Goal: Task Accomplishment & Management: Use online tool/utility

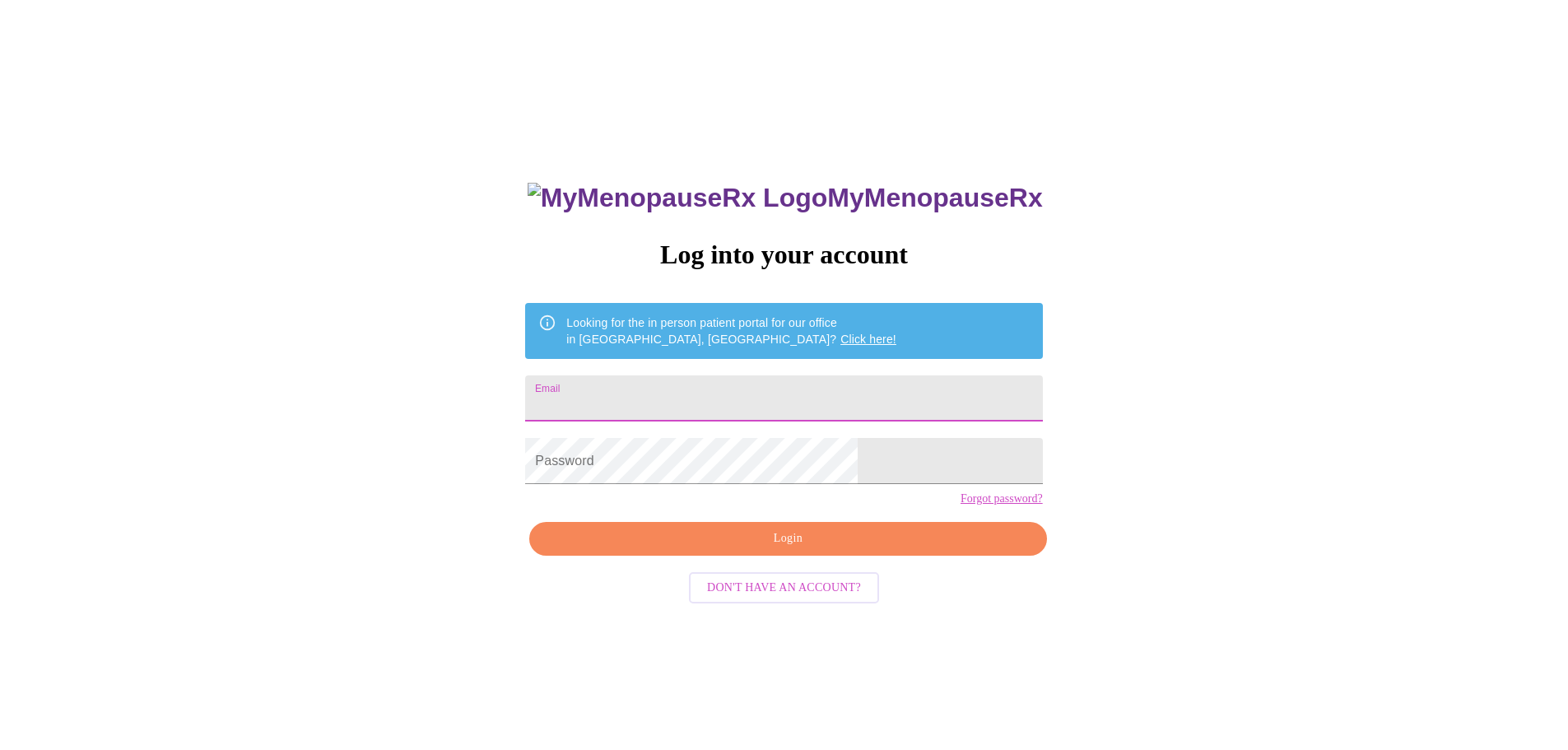
click at [742, 402] on input "Email" at bounding box center [783, 397] width 516 height 46
type input "[EMAIL_ADDRESS][DOMAIN_NAME]"
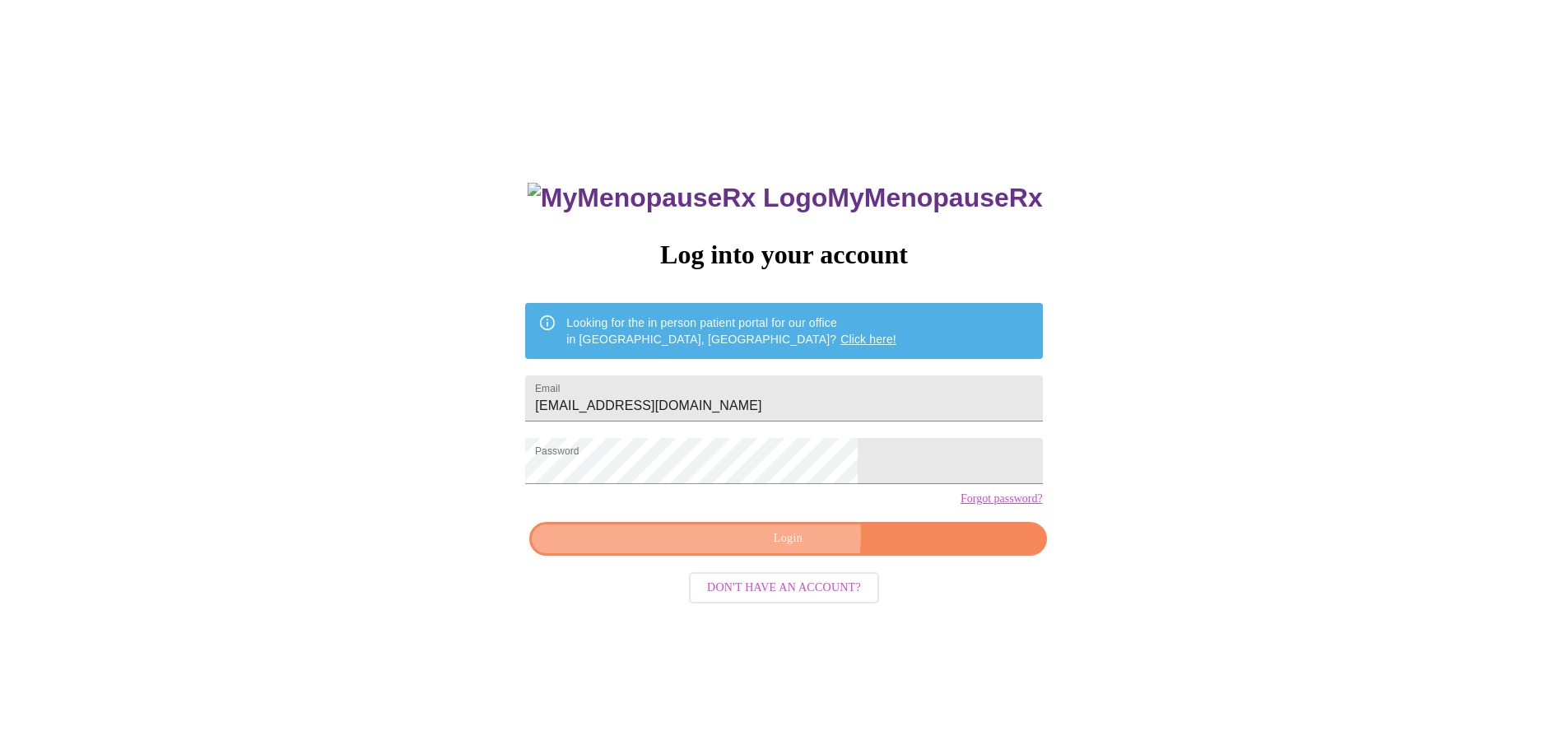
click at [775, 549] on span "Login" at bounding box center [788, 538] width 479 height 21
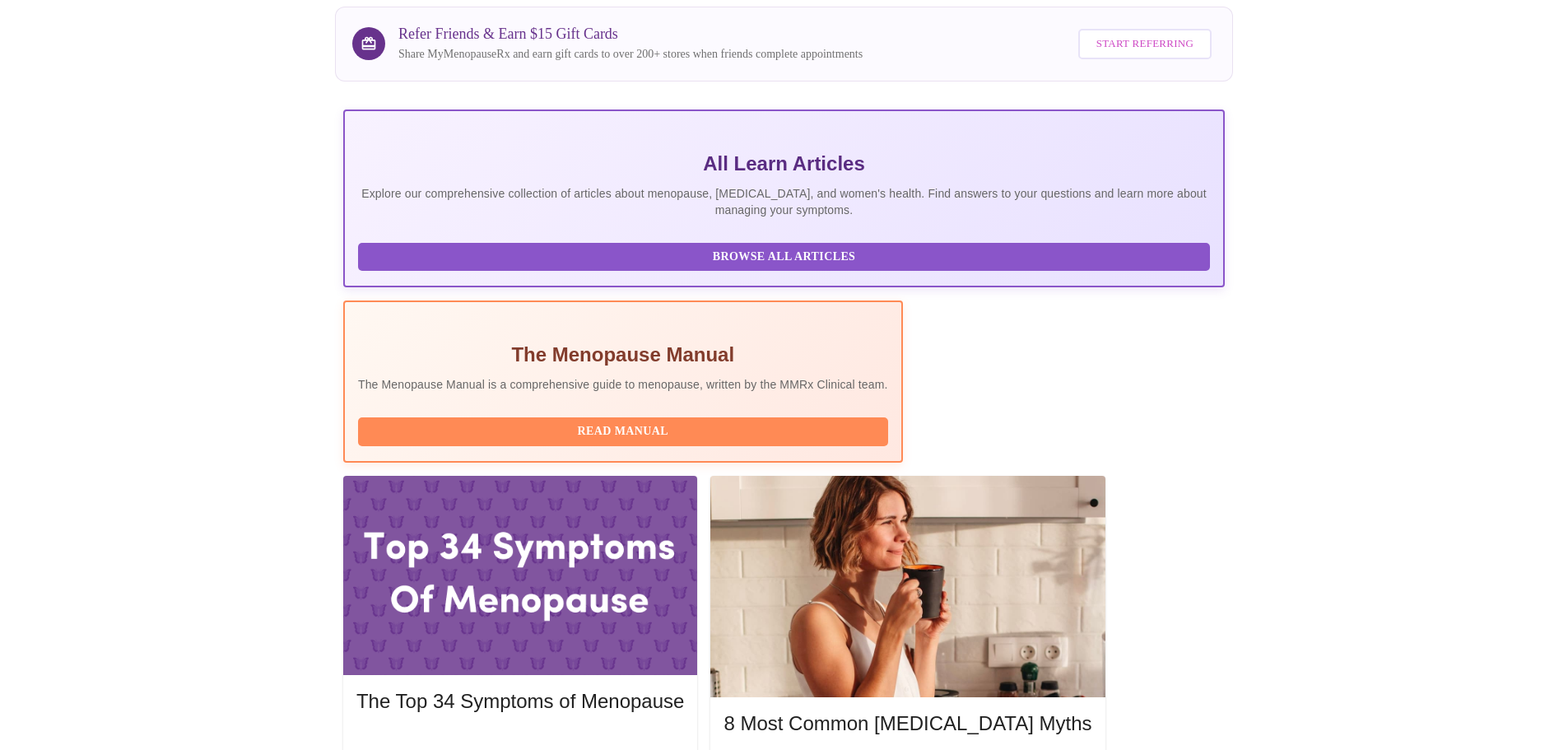
scroll to position [151, 0]
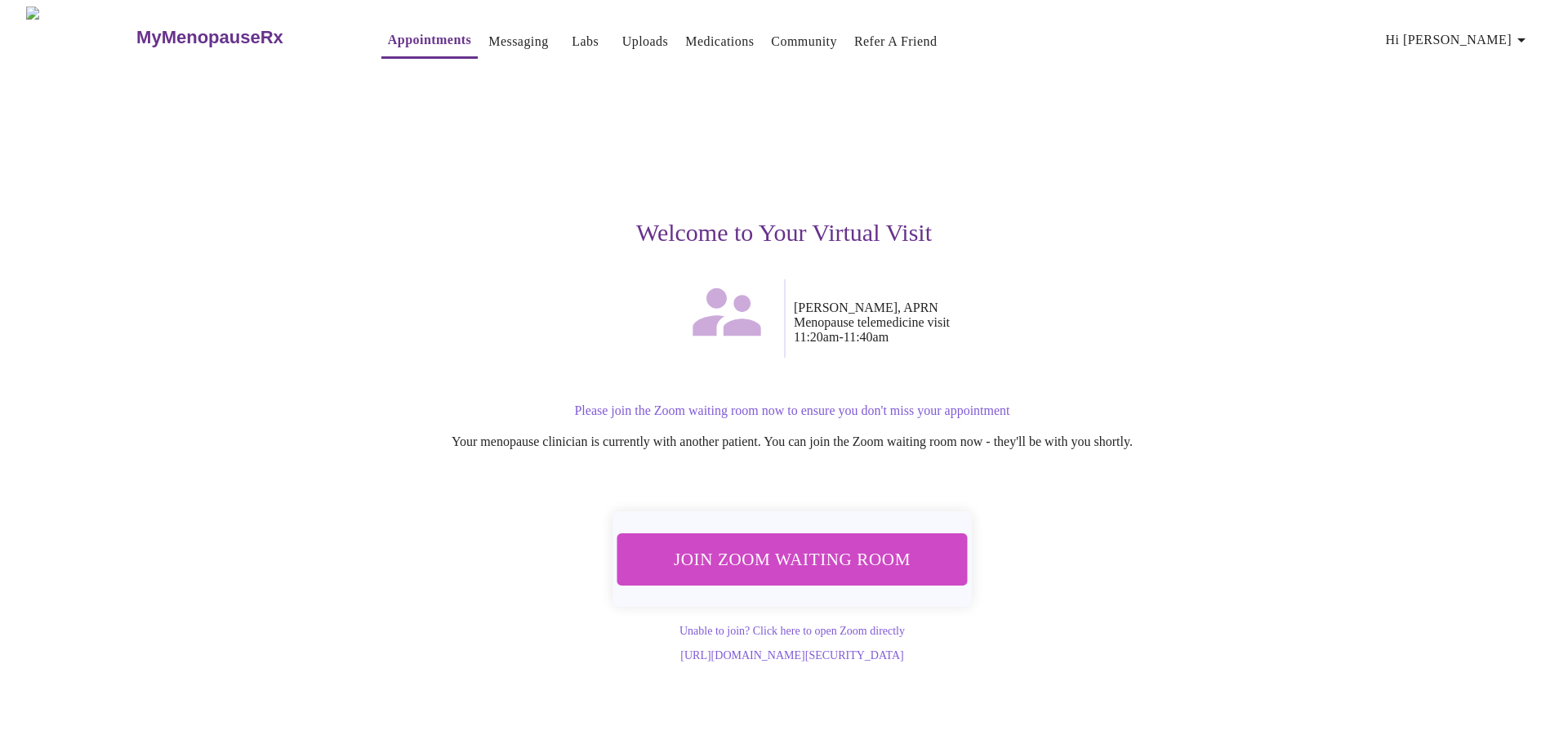
click at [737, 548] on span "Join Zoom Waiting Room" at bounding box center [791, 559] width 309 height 30
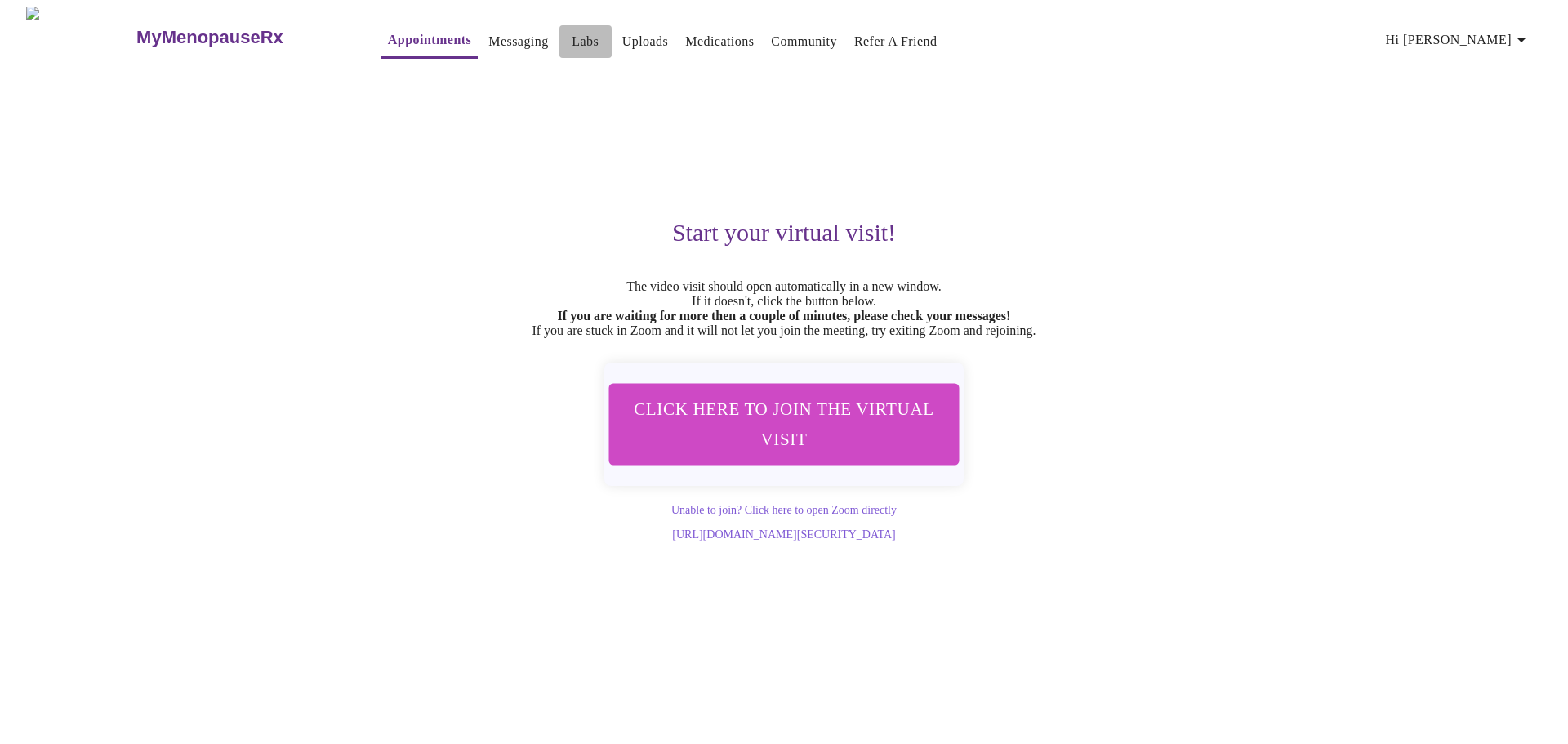
click at [571, 34] on link "Labs" at bounding box center [585, 42] width 27 height 23
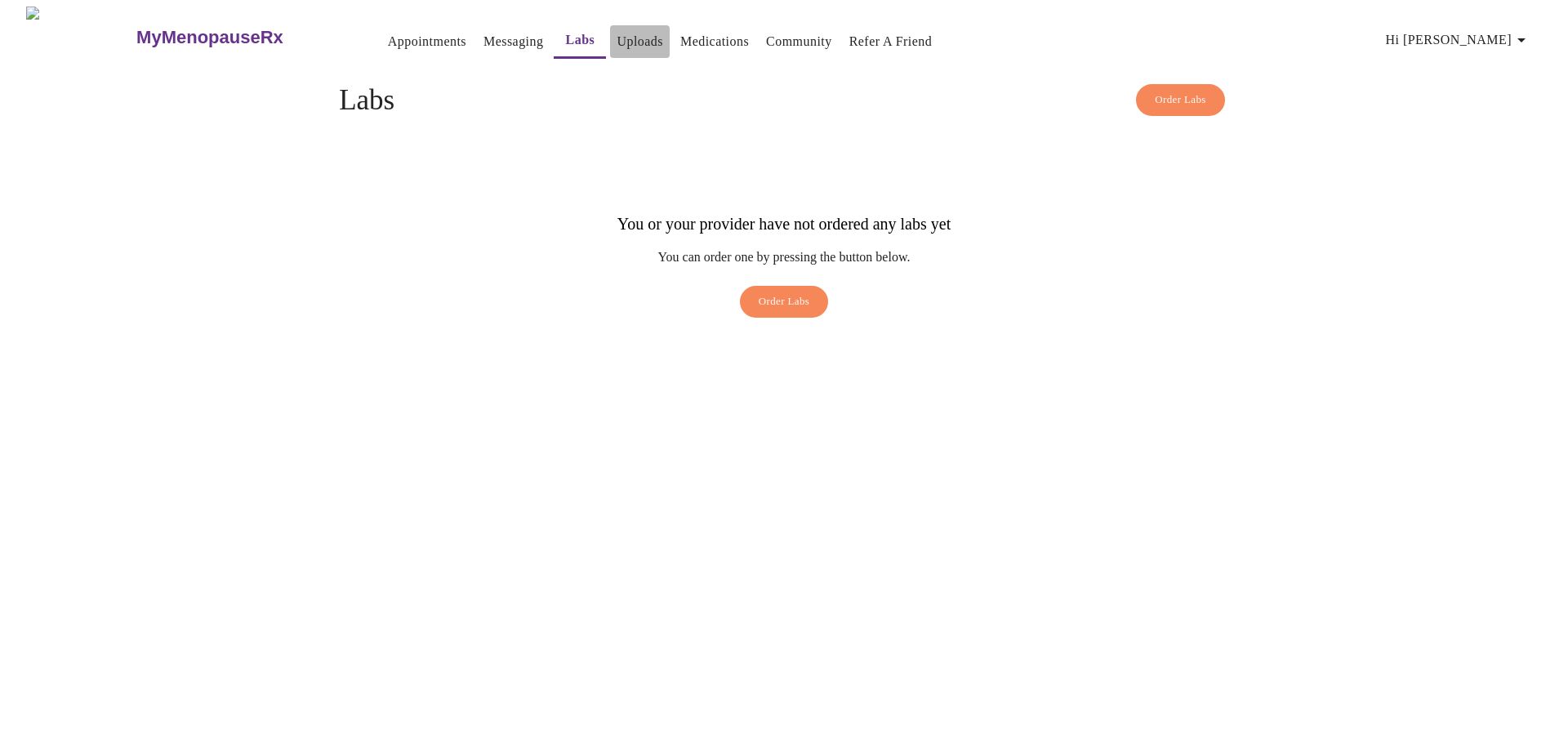
click at [617, 34] on link "Uploads" at bounding box center [640, 42] width 46 height 23
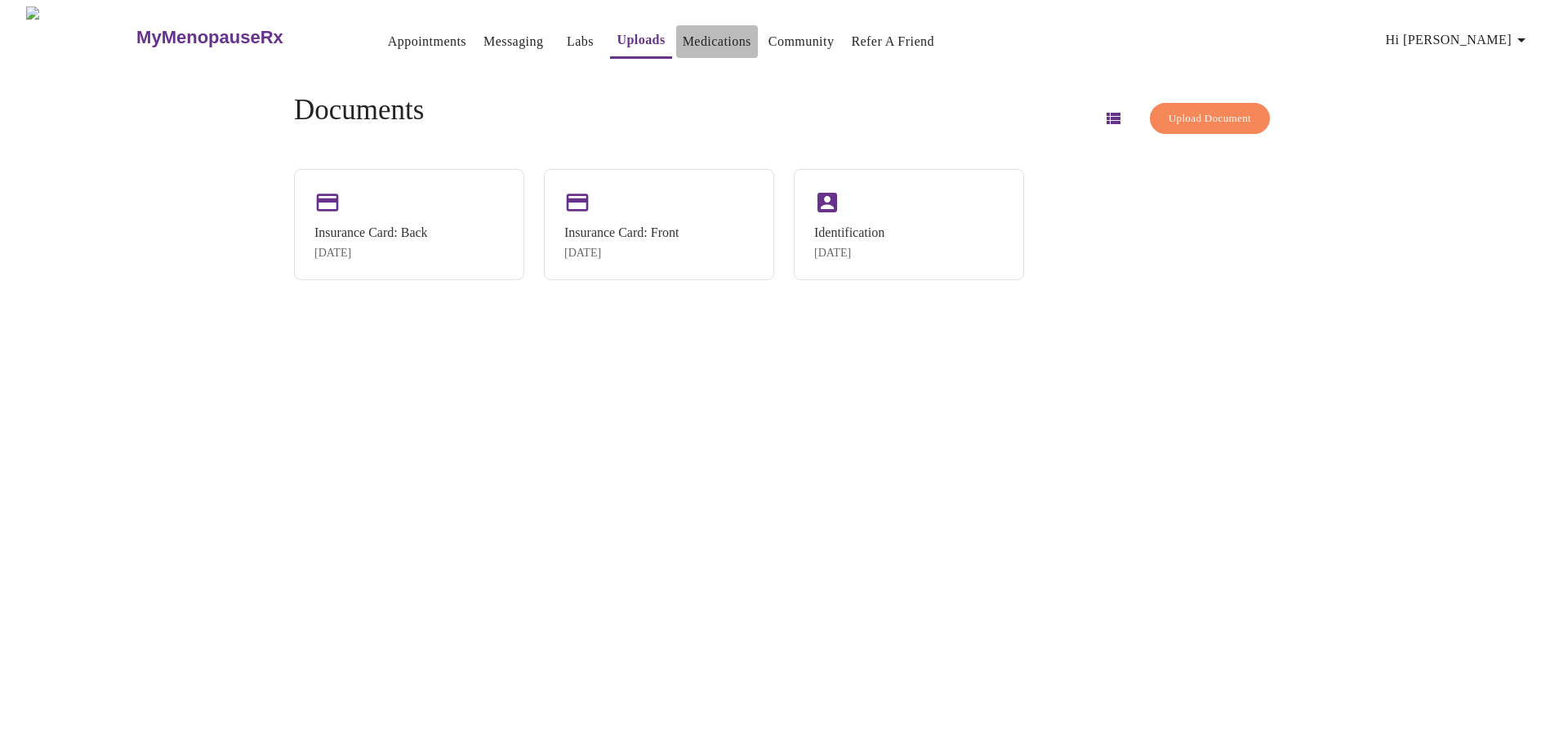
click at [683, 34] on link "Medications" at bounding box center [717, 42] width 69 height 23
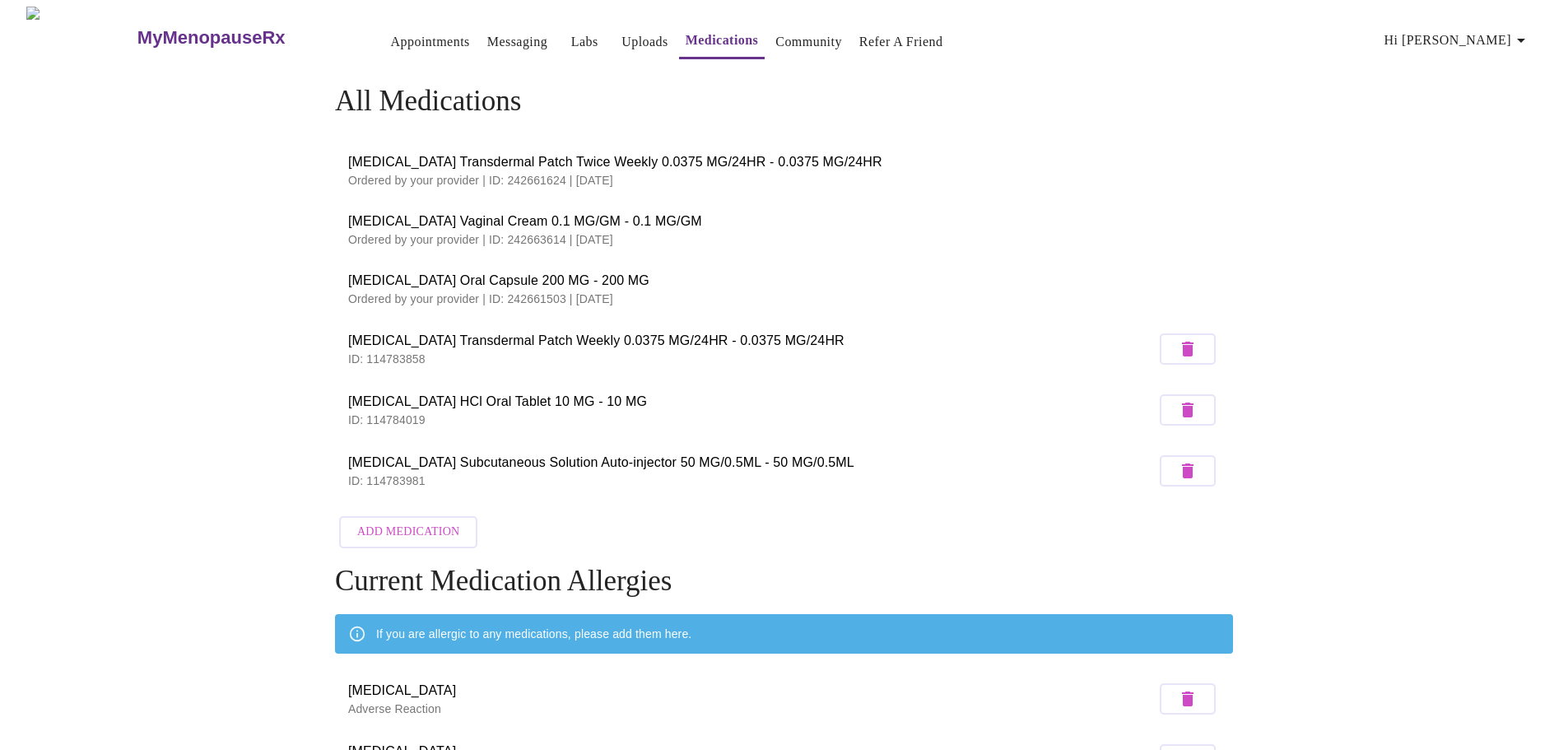
click at [391, 32] on link "Appointments" at bounding box center [430, 42] width 79 height 23
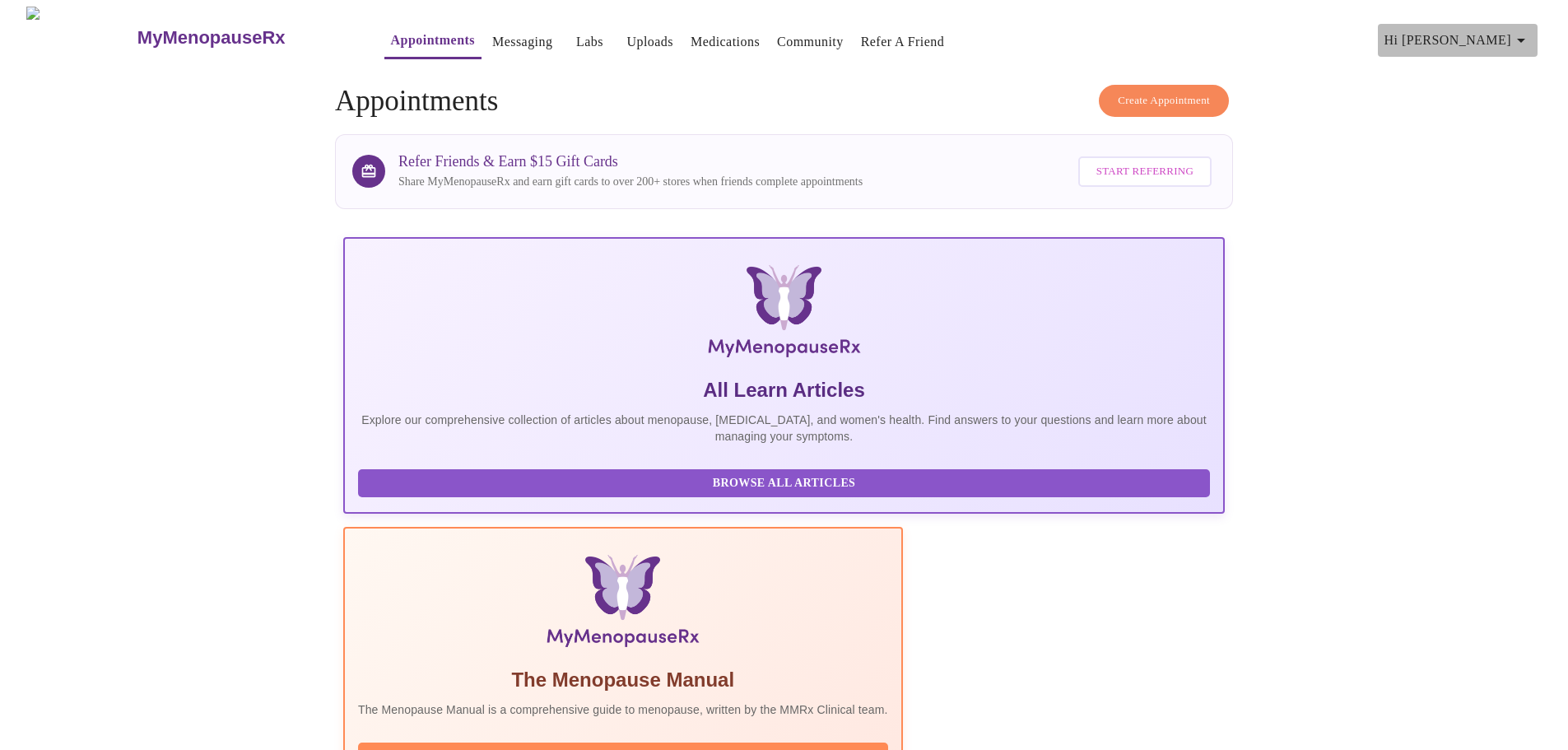
click at [1525, 30] on icon "button" at bounding box center [1521, 40] width 20 height 20
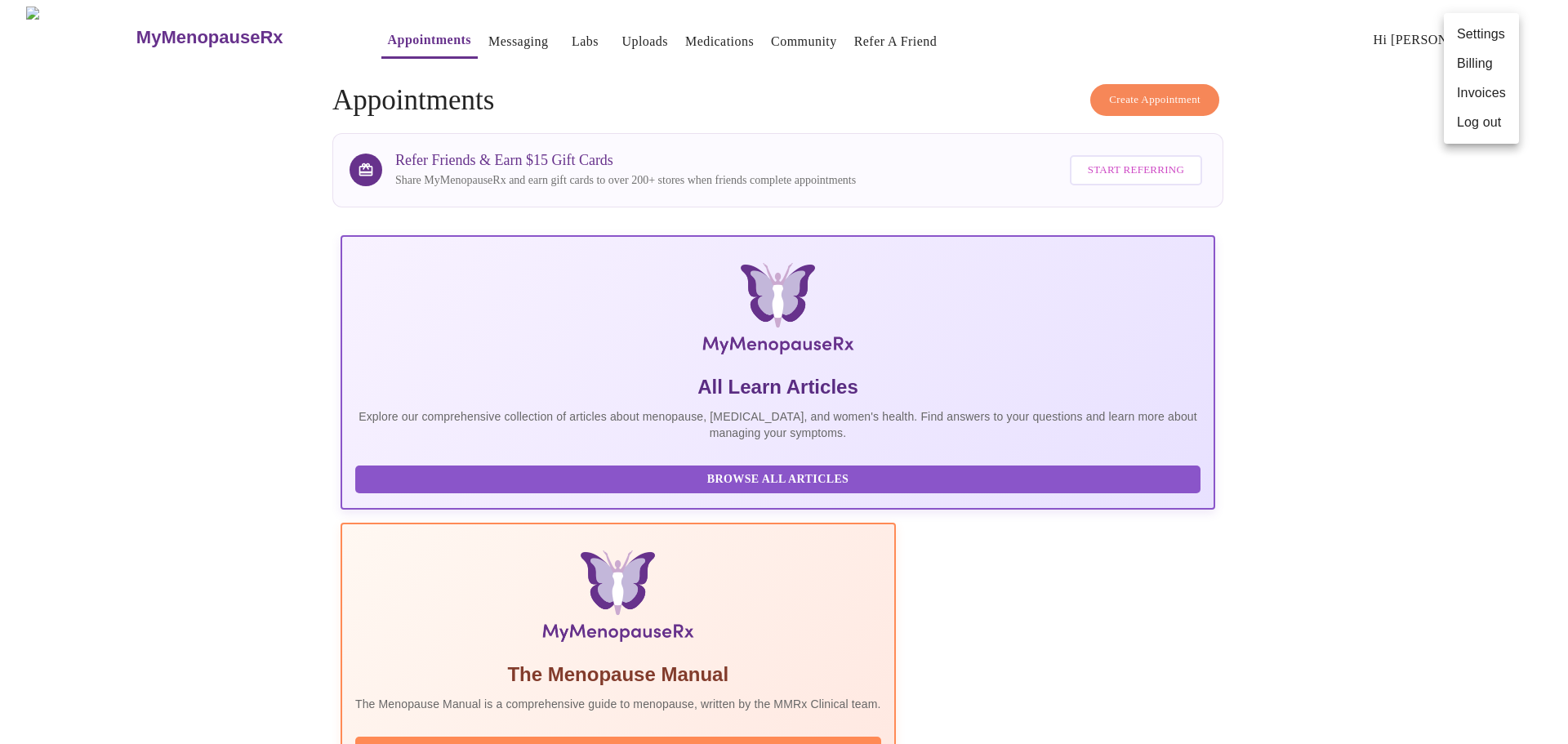
click at [1345, 159] on div at bounding box center [784, 372] width 1568 height 744
